Goal: Information Seeking & Learning: Learn about a topic

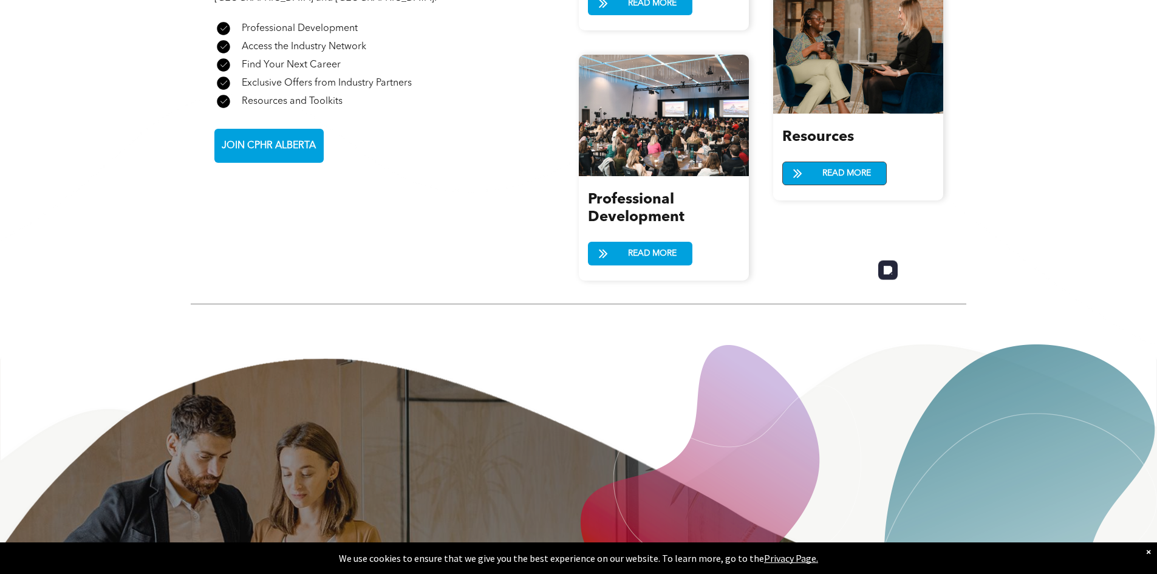
scroll to position [1547, 0]
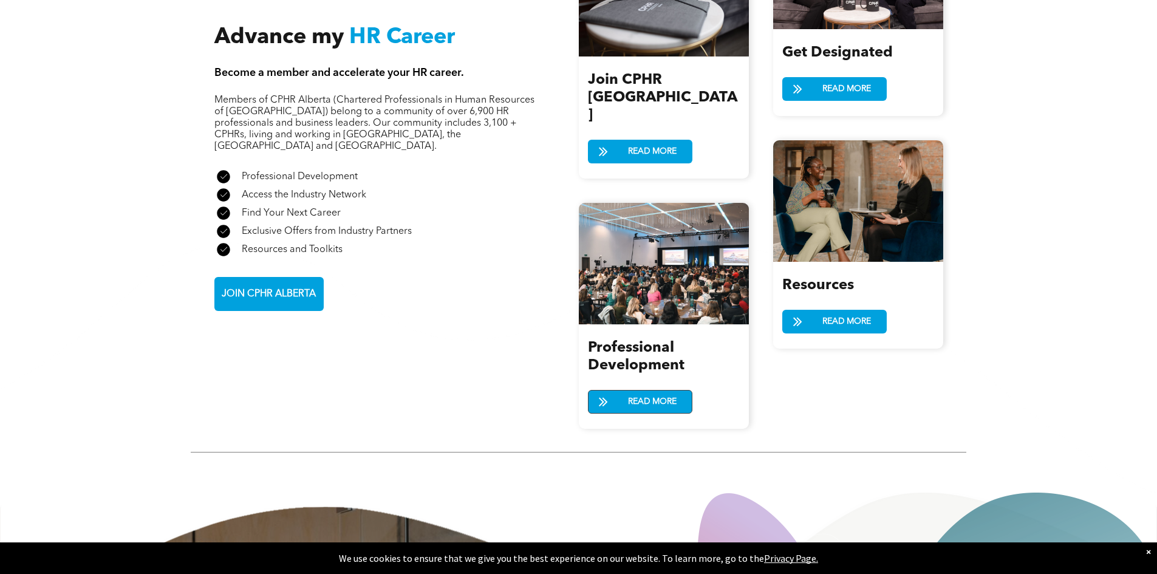
click at [677, 391] on span "READ MORE" at bounding box center [652, 402] width 57 height 22
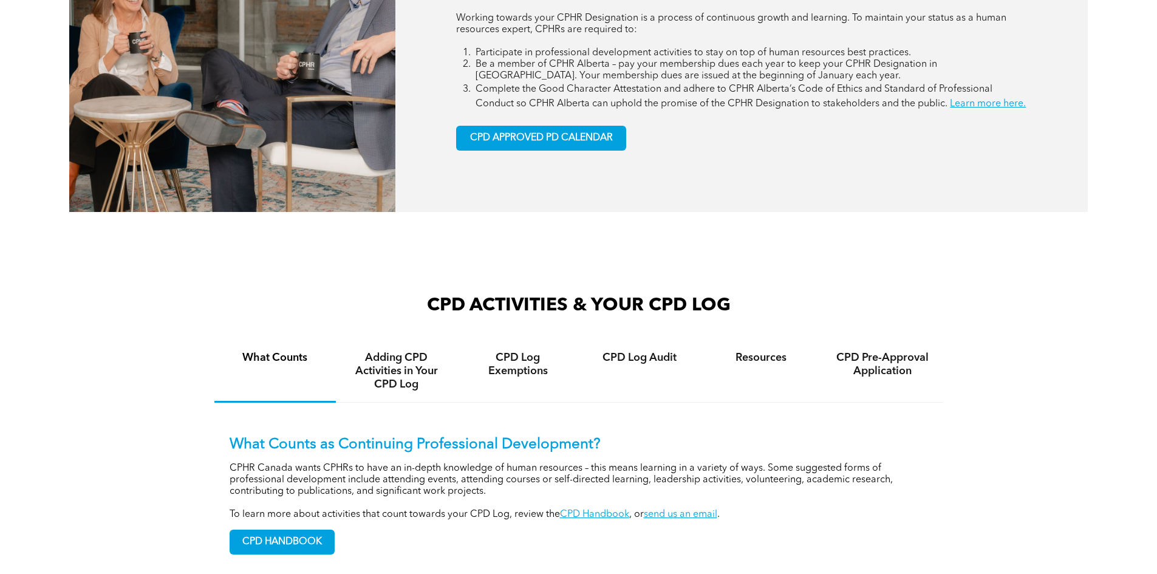
scroll to position [648, 0]
